Goal: Task Accomplishment & Management: Use online tool/utility

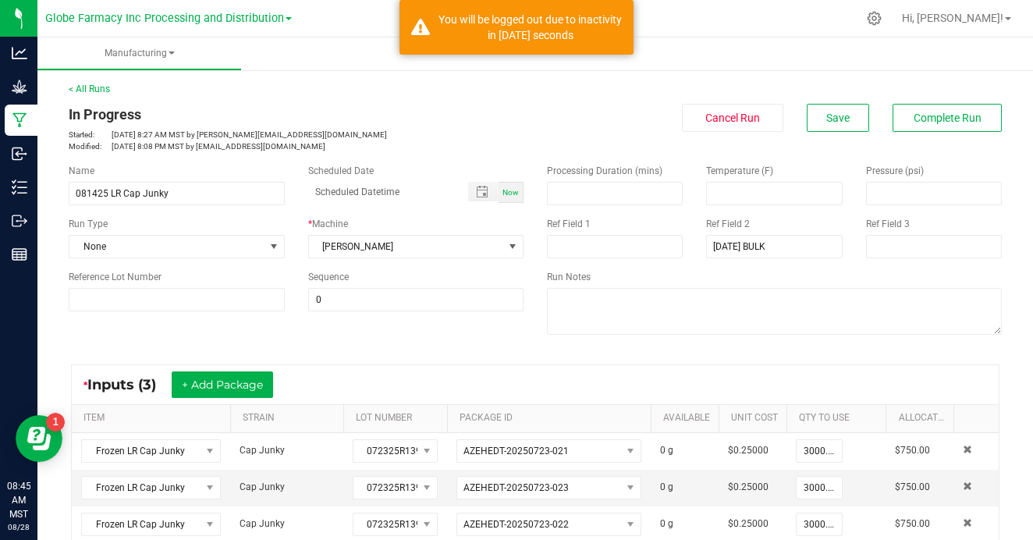
scroll to position [494, 0]
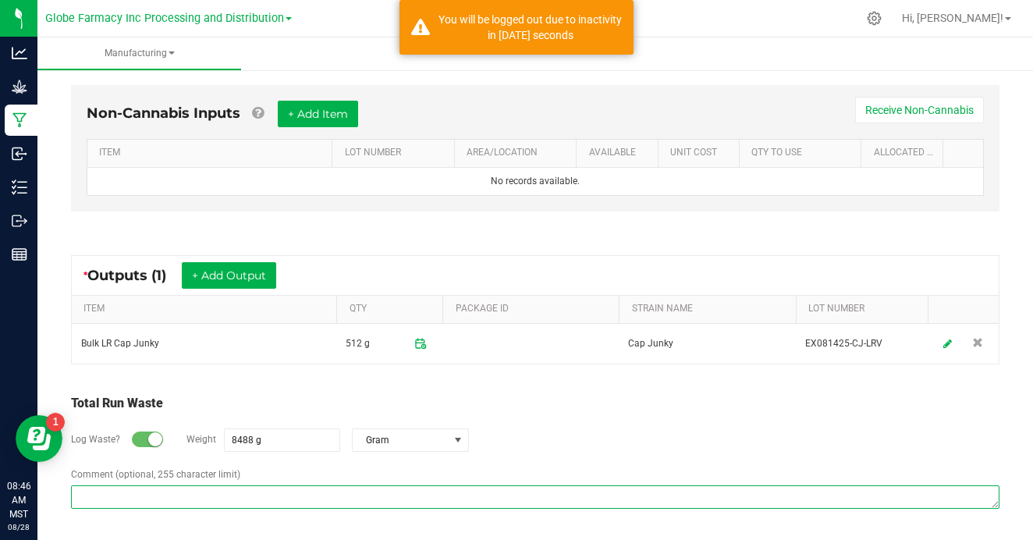
click at [396, 497] on textarea "Comment (optional, 255 character limit)" at bounding box center [535, 497] width 929 height 23
paste textarea "Waste disposed with ISO/ coffee grounds"
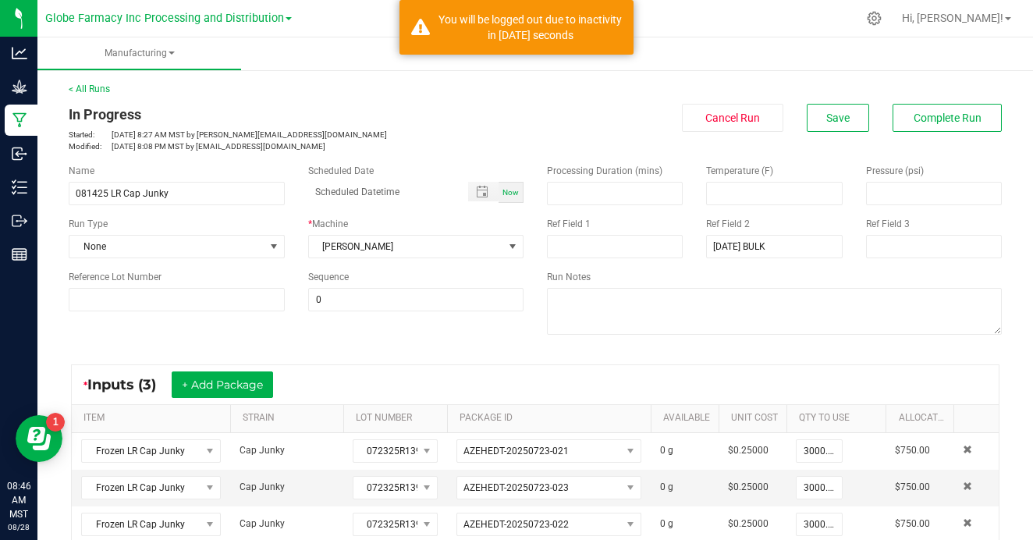
scroll to position [0, 0]
type textarea "Waste disposed with ISO/ coffee grounds"
click at [970, 130] on button "Complete Run" at bounding box center [947, 118] width 109 height 28
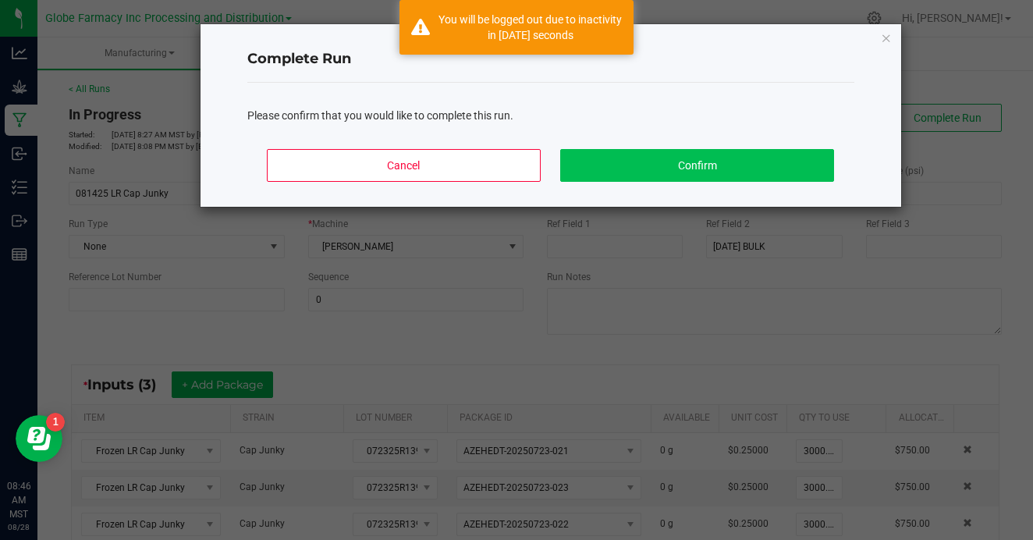
click at [718, 155] on button "Confirm" at bounding box center [696, 165] width 273 height 33
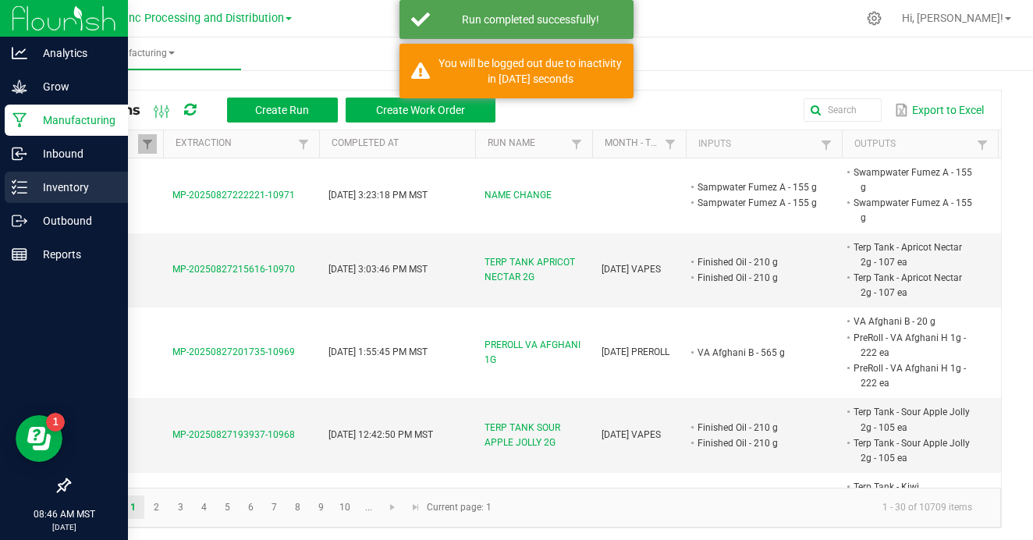
click at [33, 183] on p "Inventory" at bounding box center [74, 187] width 94 height 19
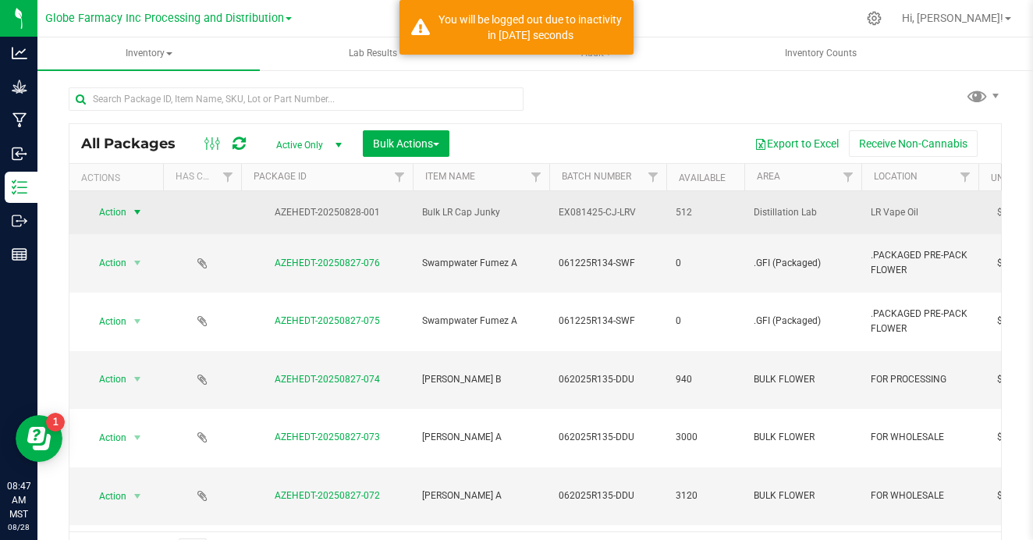
drag, startPoint x: 148, startPoint y: 214, endPoint x: 138, endPoint y: 212, distance: 9.5
click at [138, 212] on div "Action Action Adjust qty Create package Edit attributes Global inventory Locate…" at bounding box center [116, 212] width 75 height 22
click at [138, 212] on span "select" at bounding box center [137, 212] width 12 height 12
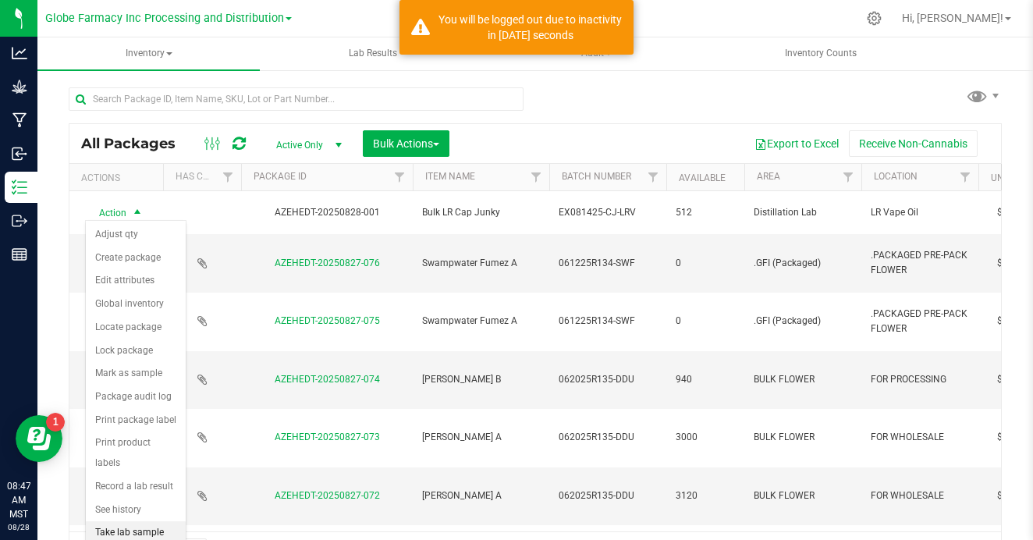
click at [154, 521] on li "Take lab sample" at bounding box center [136, 532] width 100 height 23
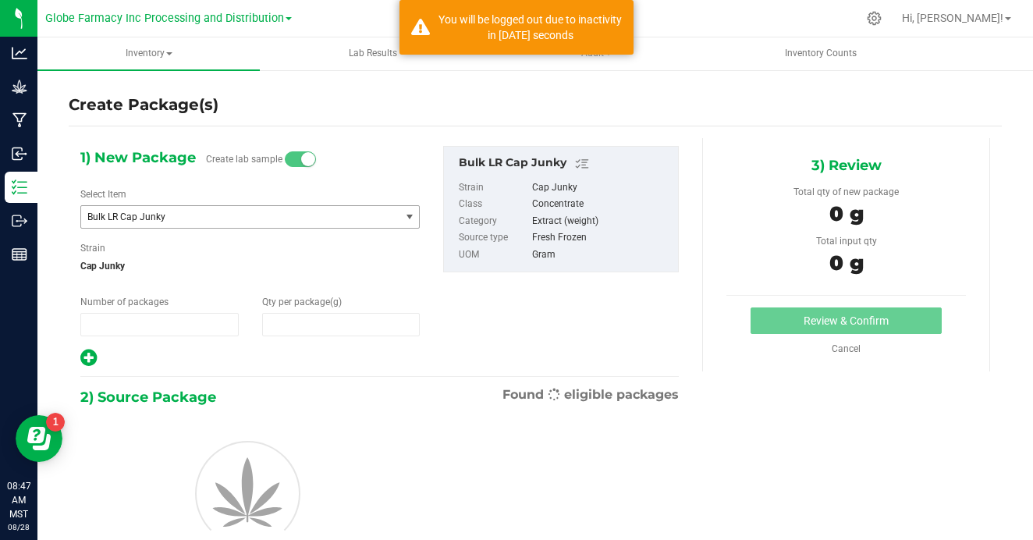
type input "1"
type input "0.0000"
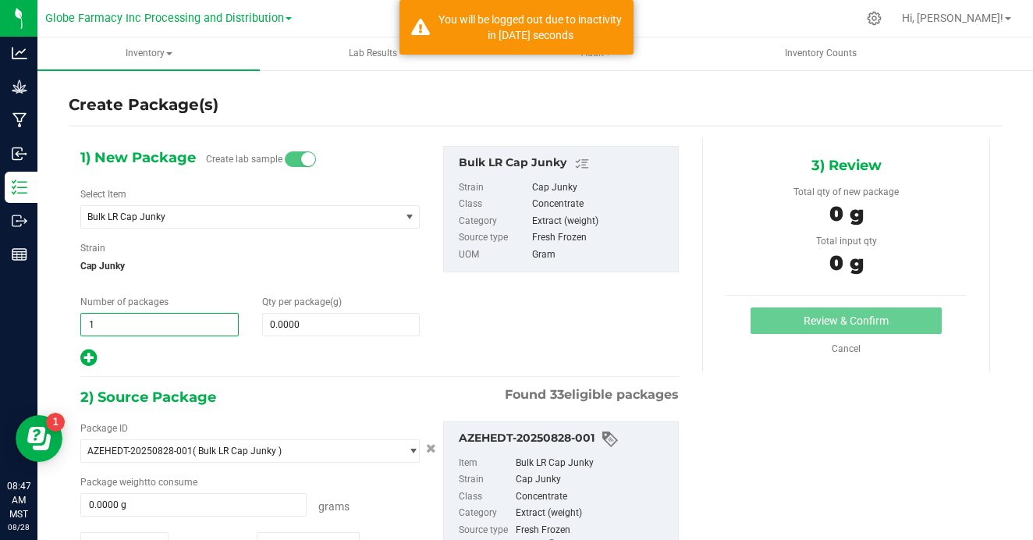
click at [131, 322] on input "1" at bounding box center [159, 325] width 157 height 22
type input "2"
type input "8"
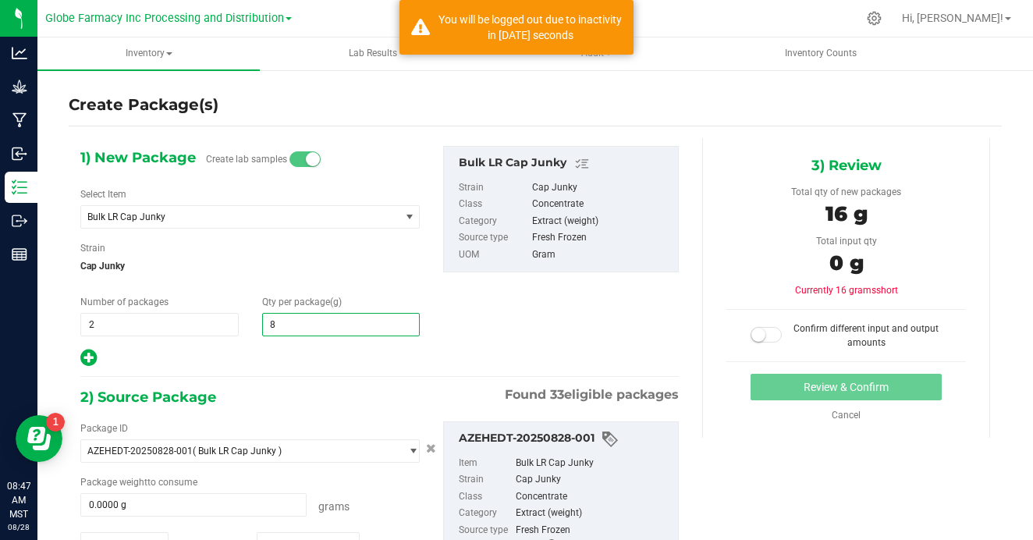
type input "8.0000"
click at [373, 488] on div "Package weight to consume" at bounding box center [250, 482] width 340 height 14
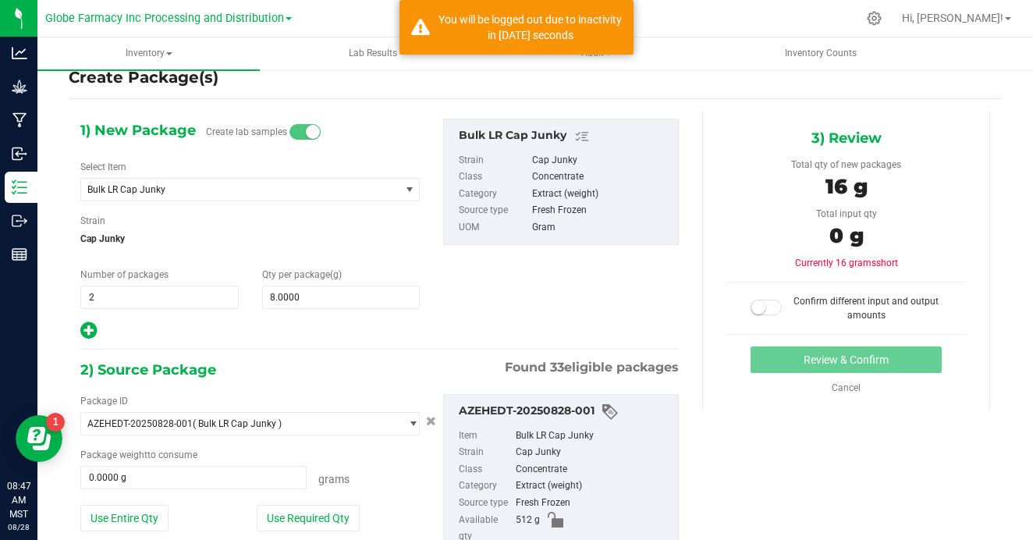
scroll to position [31, 0]
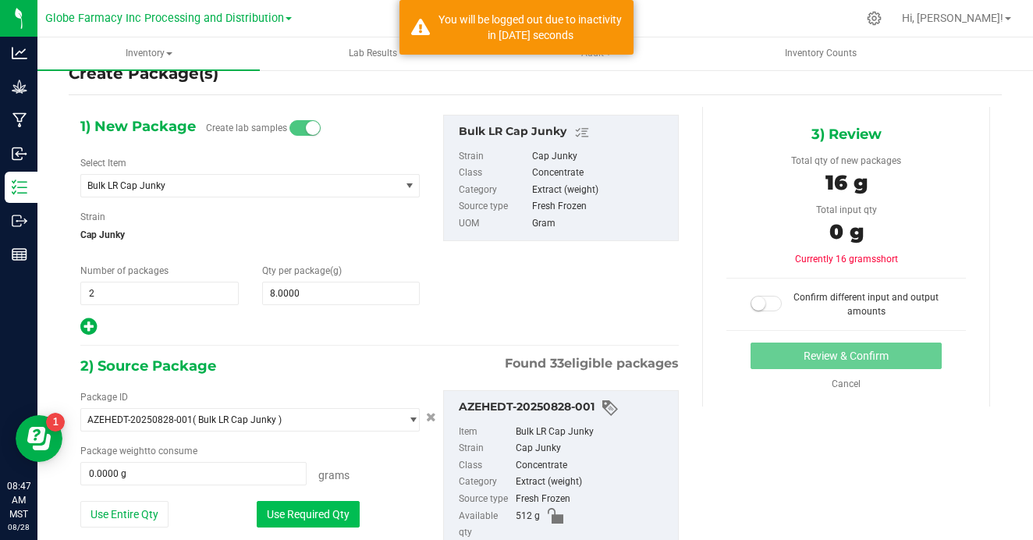
click at [340, 508] on button "Use Required Qty" at bounding box center [308, 514] width 103 height 27
type input "16.0000 g"
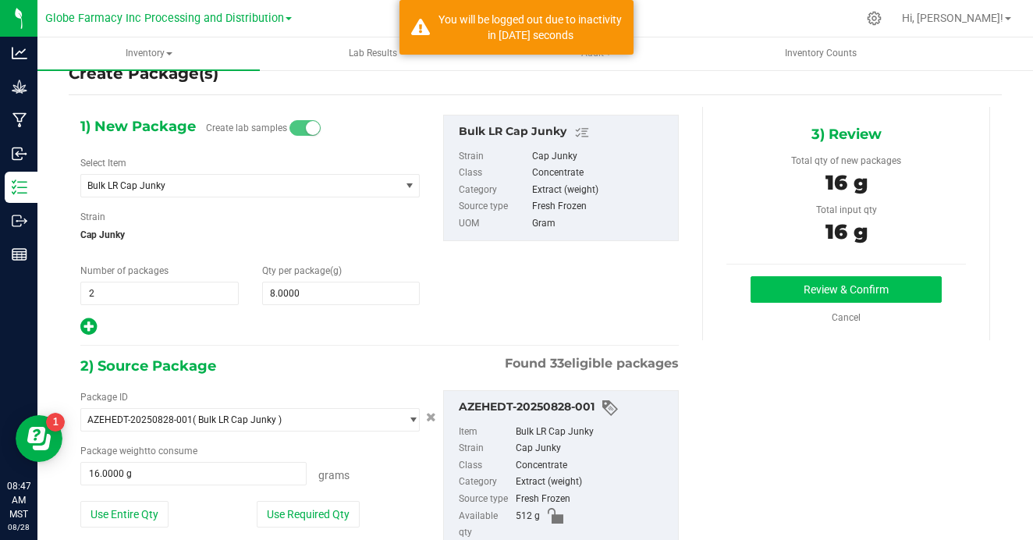
click at [846, 296] on button "Review & Confirm" at bounding box center [846, 289] width 191 height 27
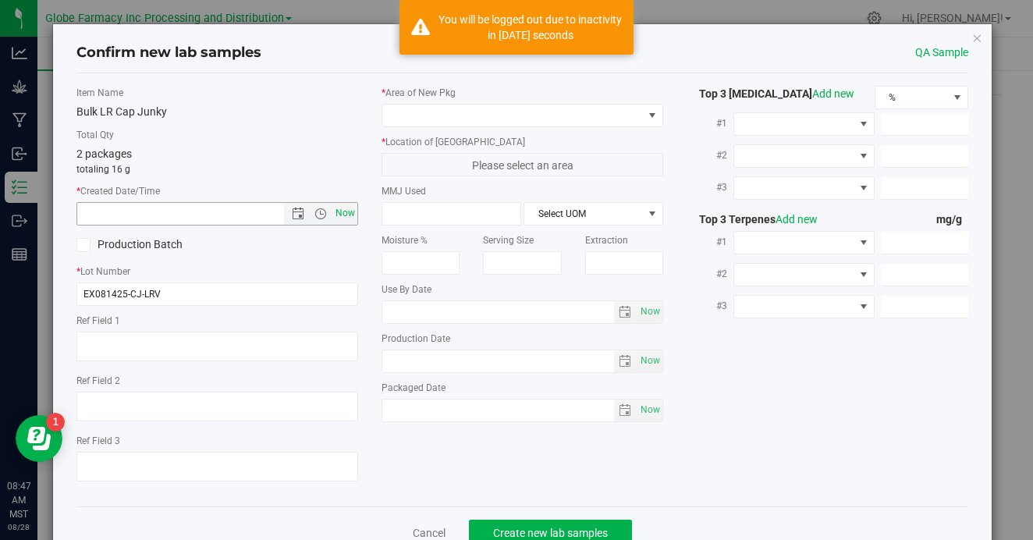
click at [347, 210] on span "Now" at bounding box center [346, 213] width 27 height 23
type input "[DATE] 8:47 AM"
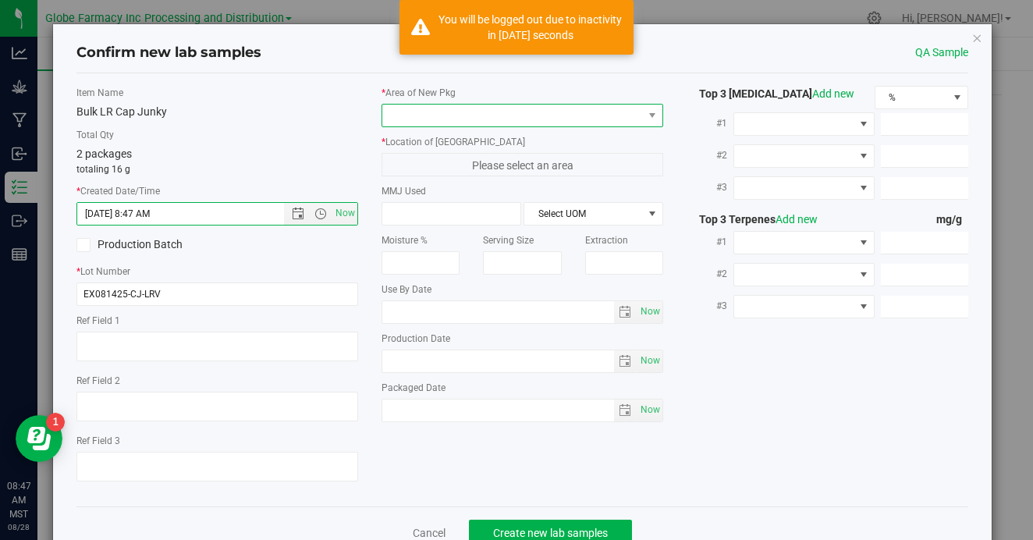
click at [453, 114] on span at bounding box center [512, 116] width 261 height 22
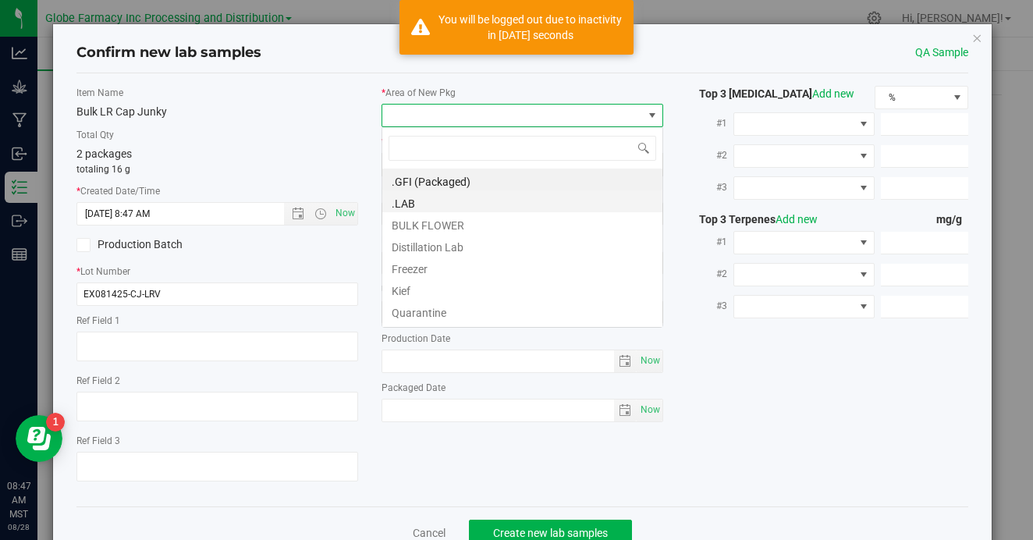
scroll to position [23, 282]
click at [438, 197] on li ".LAB" at bounding box center [522, 201] width 280 height 22
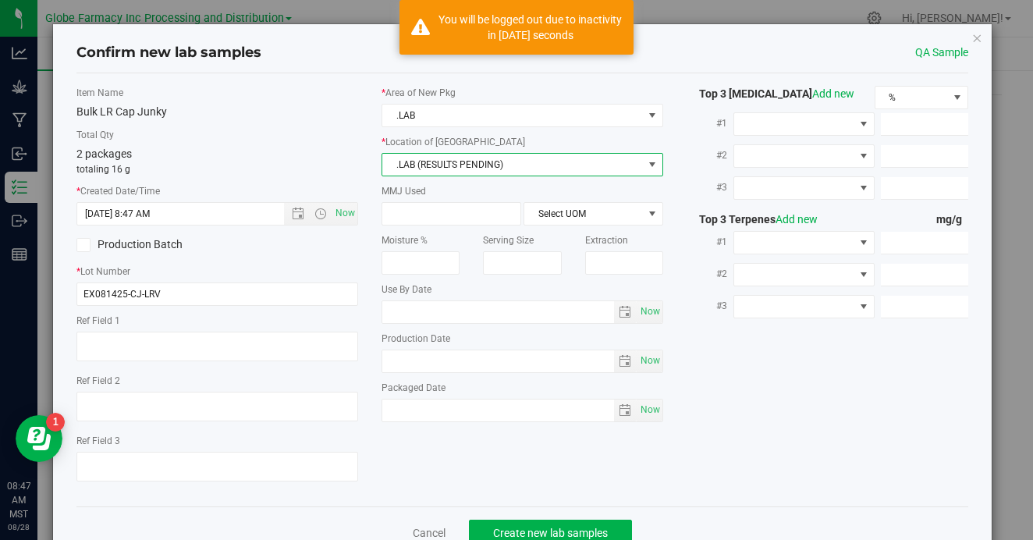
click at [471, 169] on span ".LAB (RESULTS PENDING)" at bounding box center [512, 165] width 261 height 22
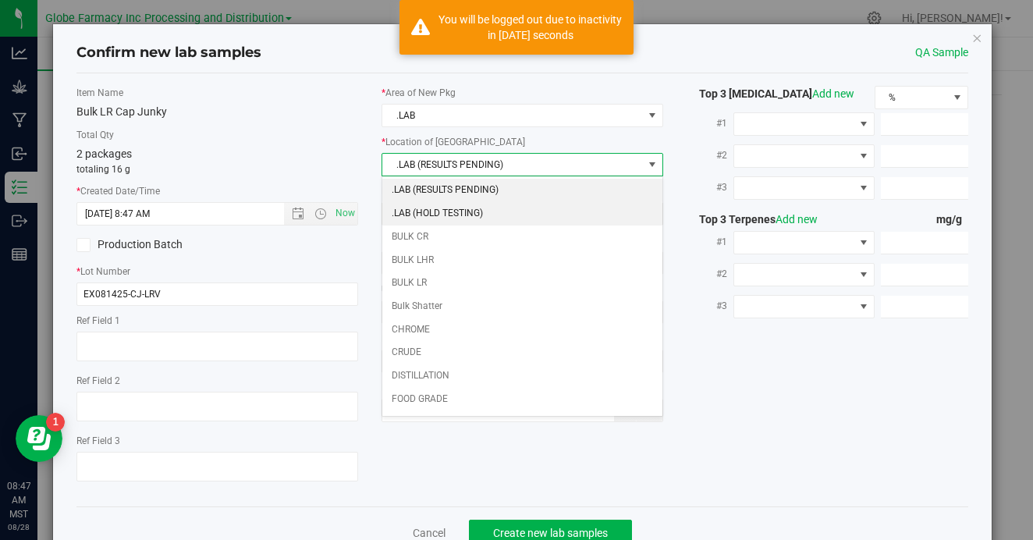
click at [464, 222] on li ".LAB (HOLD TESTING)" at bounding box center [522, 213] width 280 height 23
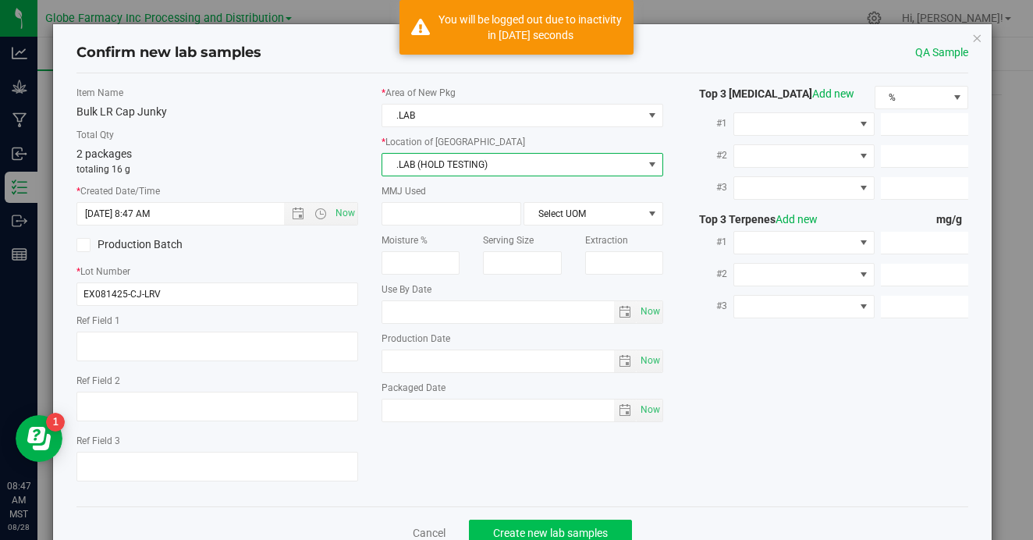
click at [531, 534] on span "Create new lab samples" at bounding box center [550, 533] width 115 height 12
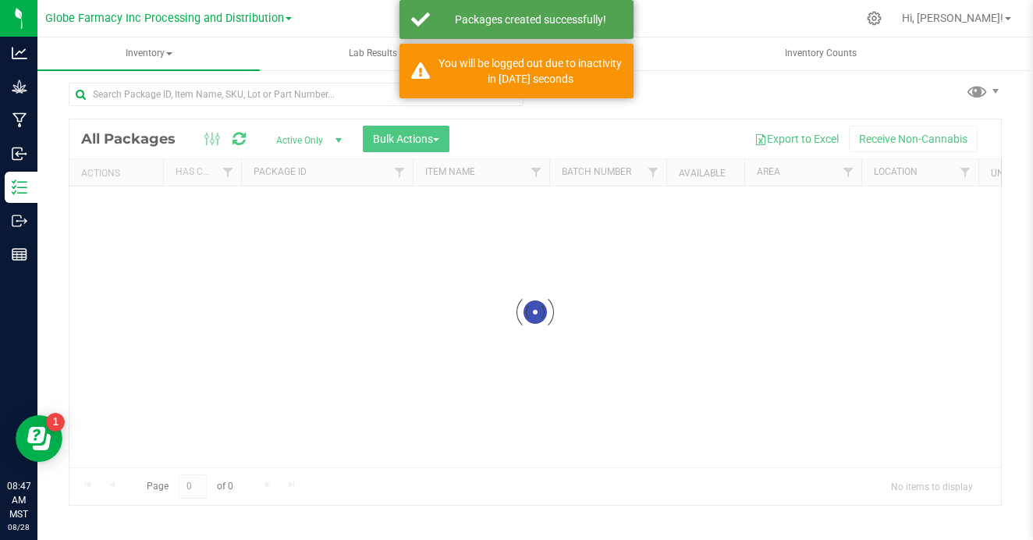
scroll to position [5, 0]
